Goal: Information Seeking & Learning: Learn about a topic

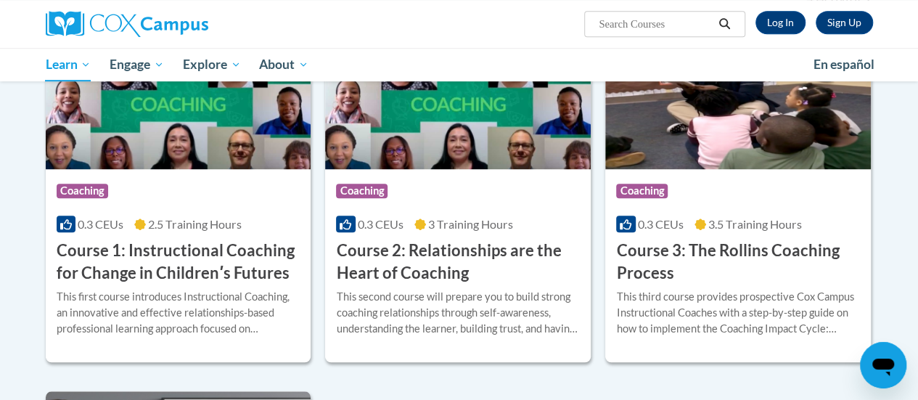
scroll to position [460, 0]
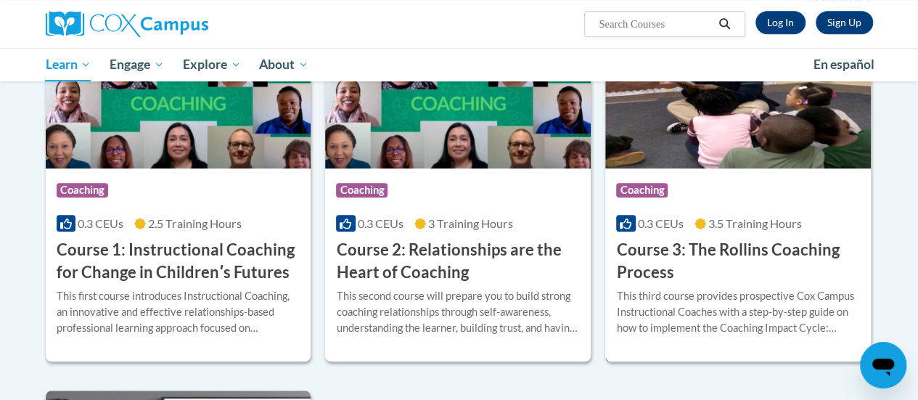
click at [716, 258] on h3 "Course 3: The Rollins Coaching Process" at bounding box center [738, 261] width 244 height 45
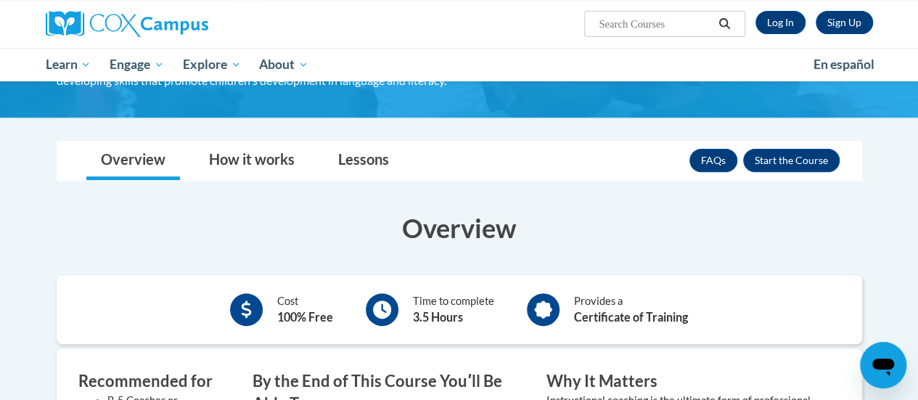
scroll to position [192, 0]
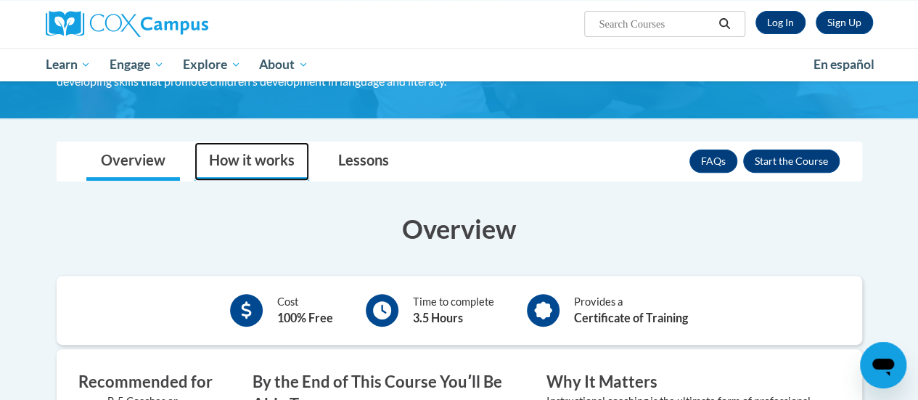
click at [221, 158] on link "How it works" at bounding box center [252, 161] width 115 height 38
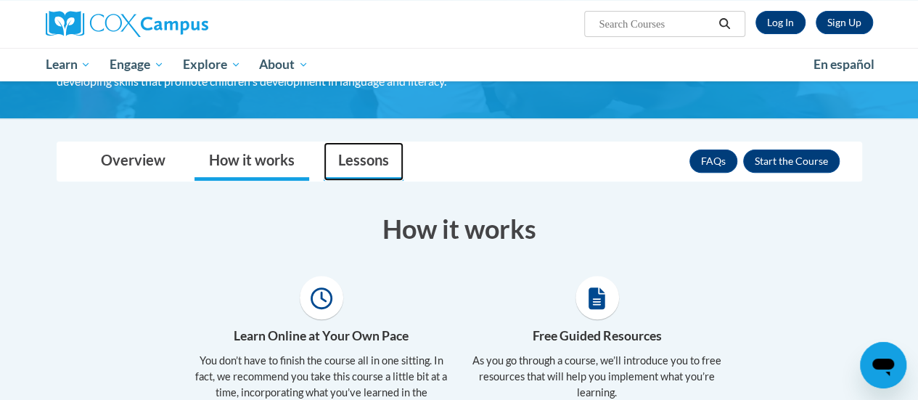
click at [372, 154] on link "Lessons" at bounding box center [364, 161] width 80 height 38
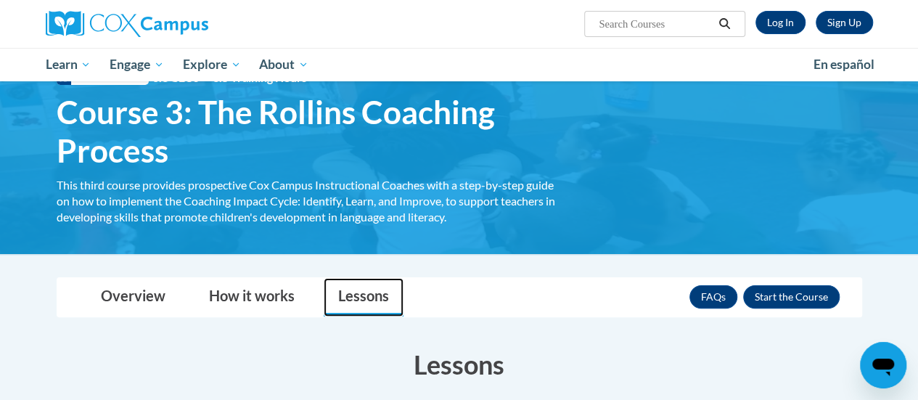
scroll to position [0, 0]
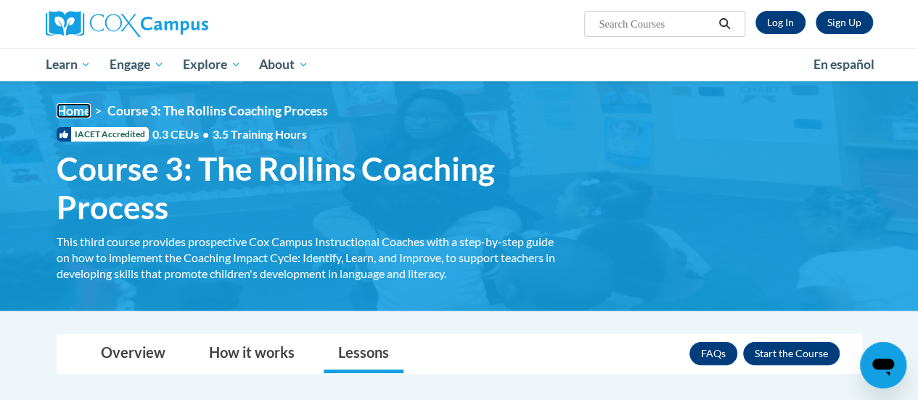
click at [81, 110] on link "Home" at bounding box center [74, 110] width 34 height 15
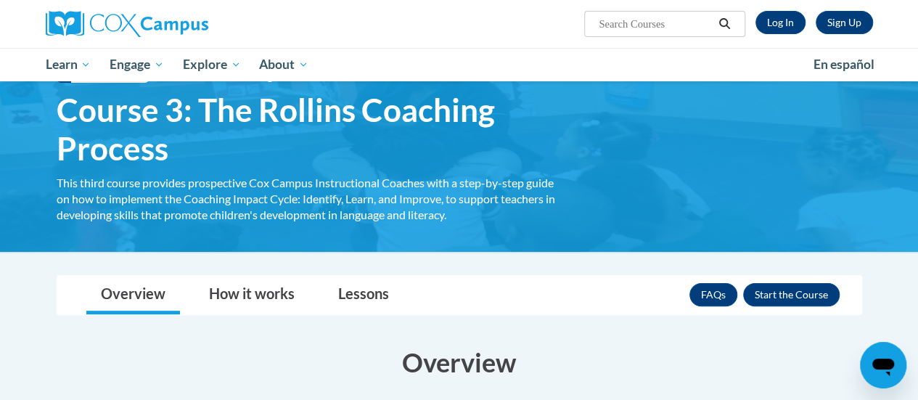
scroll to position [58, 0]
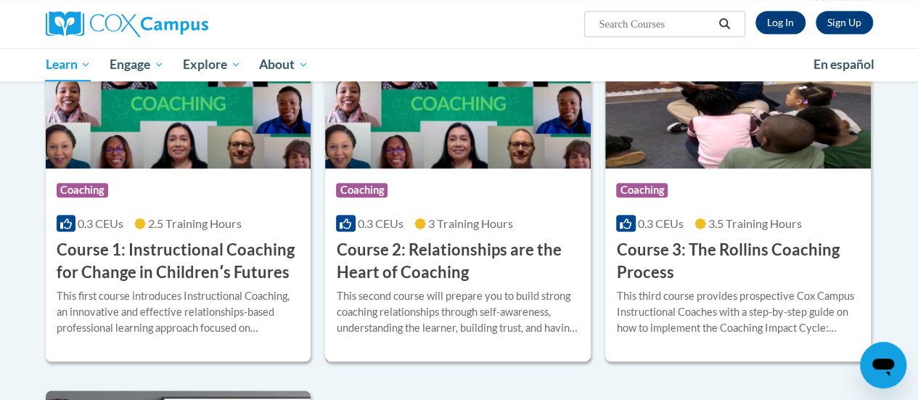
click at [494, 288] on div "This second course will prepare you to build strong coaching relationships thro…" at bounding box center [458, 312] width 244 height 48
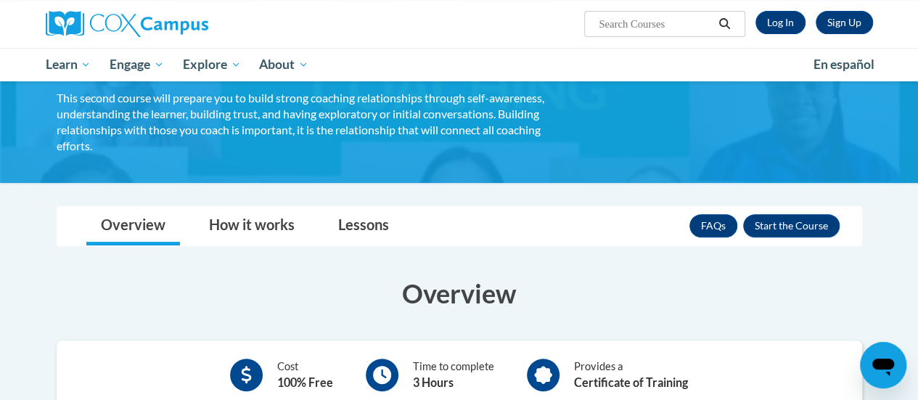
scroll to position [142, 0]
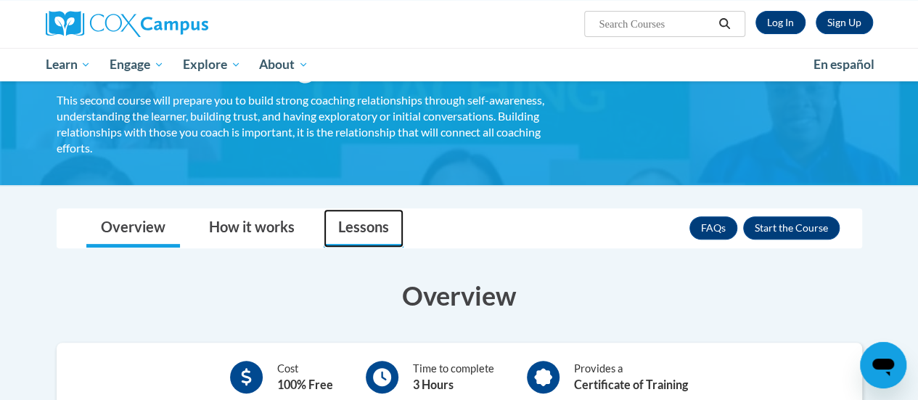
click at [349, 232] on link "Lessons" at bounding box center [364, 228] width 80 height 38
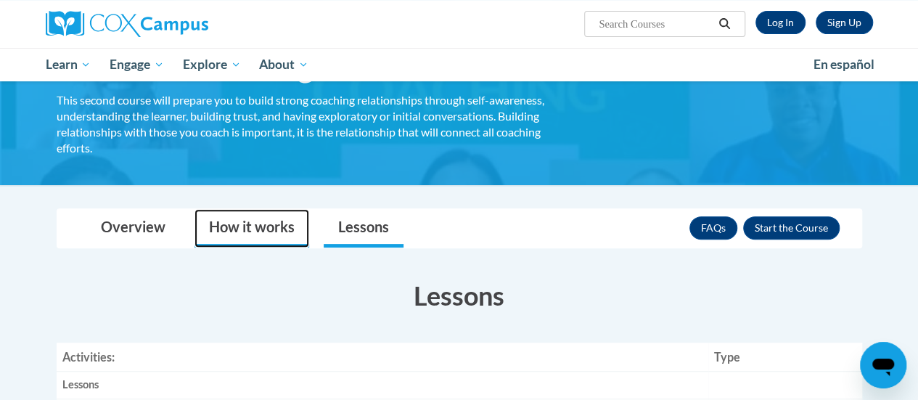
click at [253, 215] on link "How it works" at bounding box center [252, 228] width 115 height 38
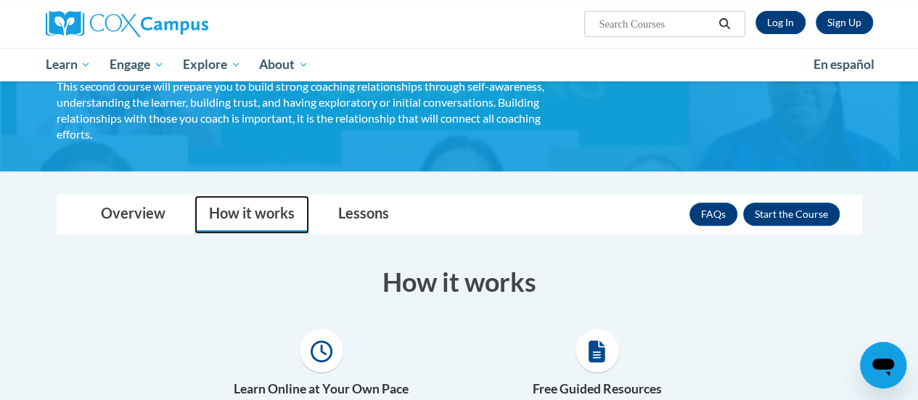
scroll to position [0, 0]
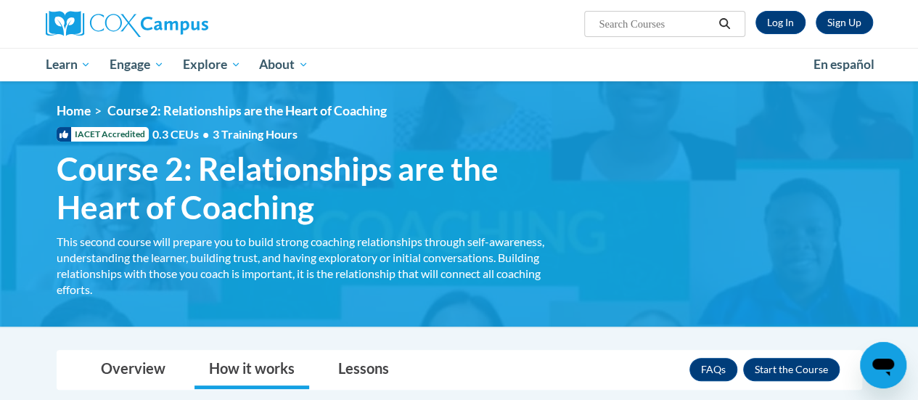
click at [649, 28] on input "Search..." at bounding box center [656, 23] width 116 height 17
type input "instructional coaching guide"
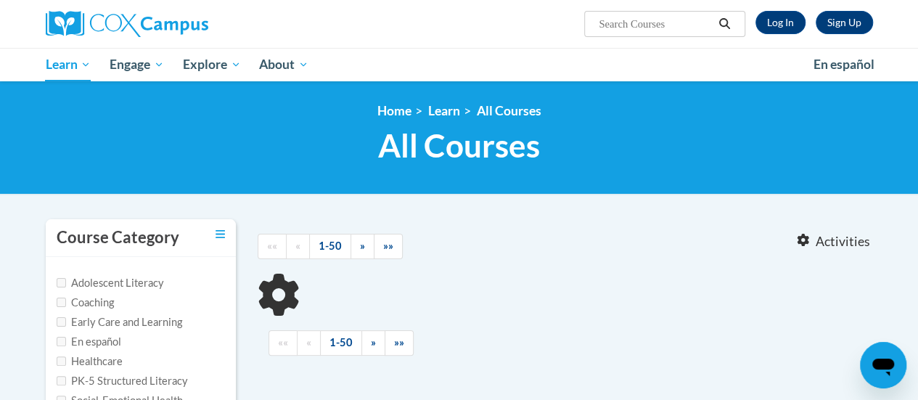
type input "instructional coaching guide"
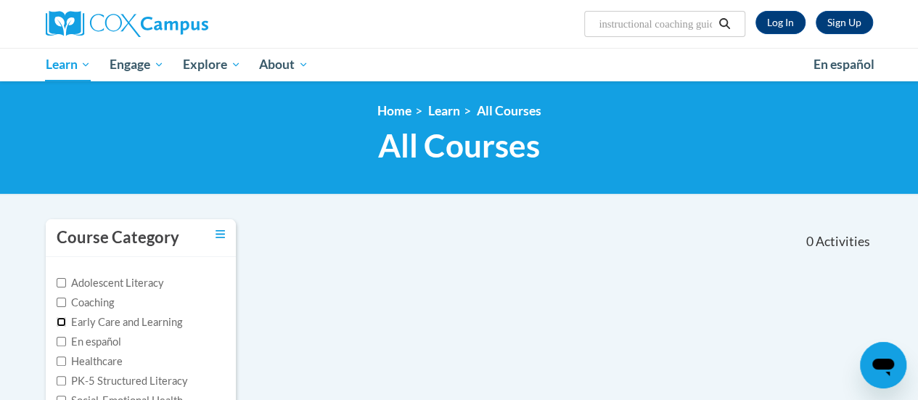
click at [62, 322] on input "Early Care and Learning" at bounding box center [61, 321] width 9 height 9
checkbox input "true"
